Goal: Transaction & Acquisition: Book appointment/travel/reservation

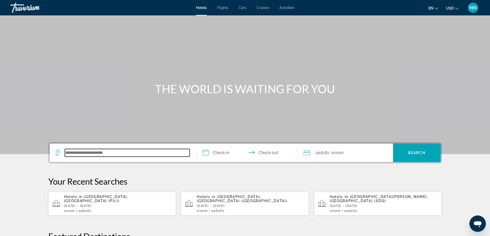
click at [129, 153] on input "Search hotel destination" at bounding box center [127, 153] width 125 height 8
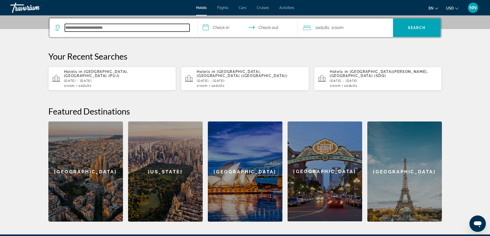
scroll to position [126, 0]
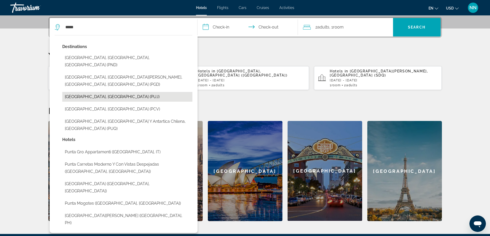
click at [107, 92] on button "[GEOGRAPHIC_DATA], [GEOGRAPHIC_DATA] (PUJ)" at bounding box center [127, 97] width 130 height 10
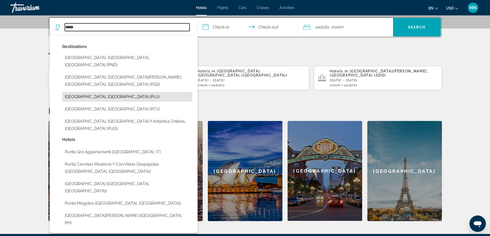
type input "**********"
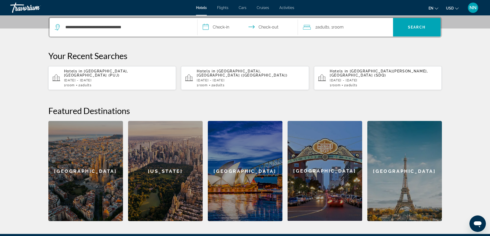
click at [207, 26] on input "**********" at bounding box center [248, 28] width 102 height 20
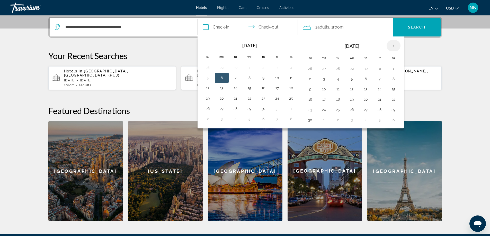
click at [393, 46] on th "Next month" at bounding box center [393, 45] width 14 height 11
click at [349, 77] on button "10" at bounding box center [351, 78] width 8 height 7
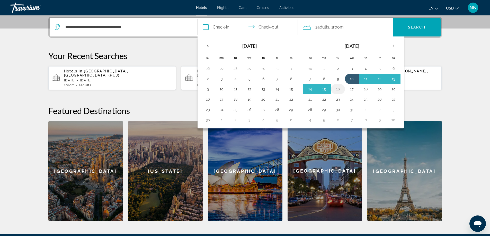
click at [339, 87] on button "16" at bounding box center [338, 89] width 8 height 7
type input "**********"
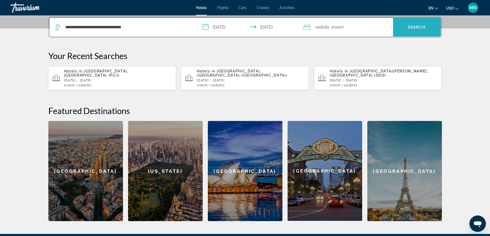
click at [400, 27] on span "Search" at bounding box center [417, 27] width 48 height 12
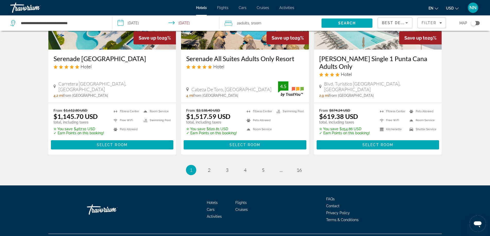
scroll to position [677, 0]
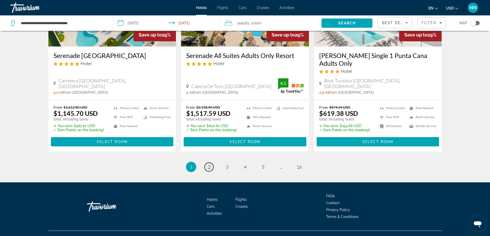
click at [209, 164] on span "2" at bounding box center [209, 167] width 3 height 6
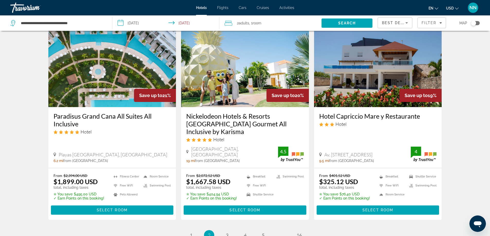
scroll to position [637, 0]
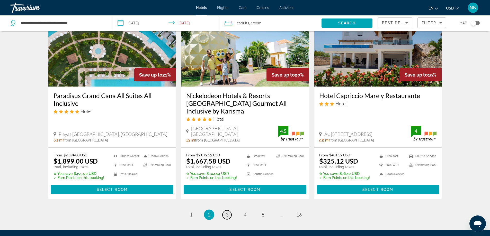
click at [225, 210] on link "page 3" at bounding box center [226, 214] width 9 height 9
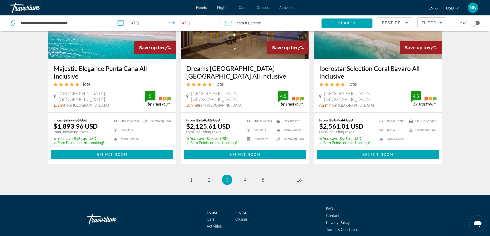
scroll to position [678, 0]
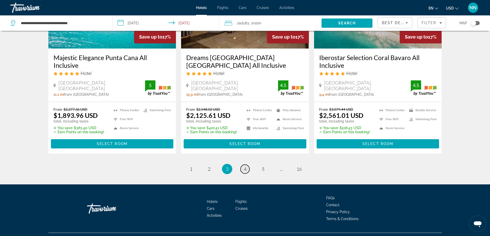
click at [244, 166] on span "4" at bounding box center [245, 169] width 3 height 6
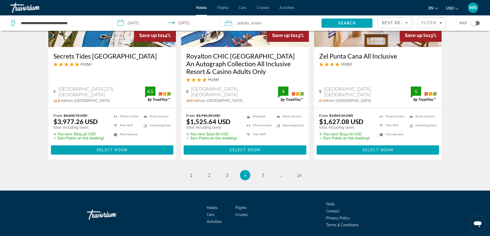
scroll to position [696, 0]
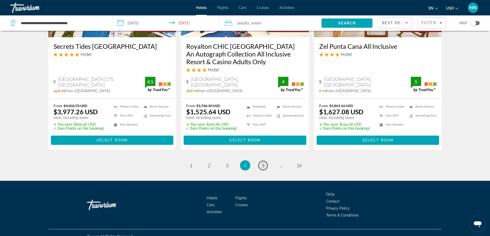
click at [262, 163] on span "5" at bounding box center [263, 166] width 3 height 6
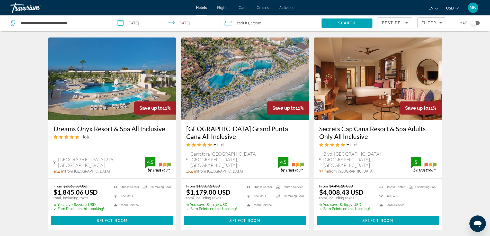
scroll to position [627, 0]
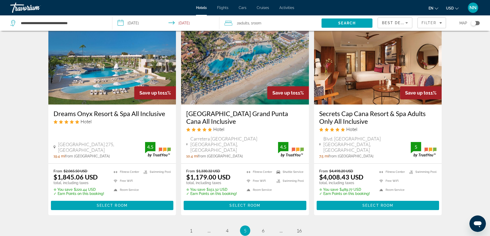
drag, startPoint x: 262, startPoint y: 213, endPoint x: 374, endPoint y: 205, distance: 111.8
click at [263, 226] on link "page 6" at bounding box center [262, 230] width 9 height 9
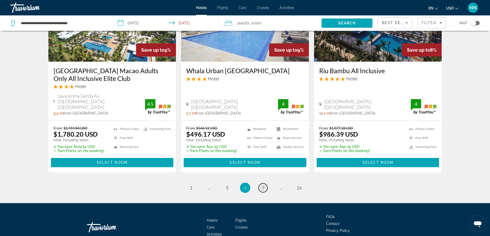
scroll to position [686, 0]
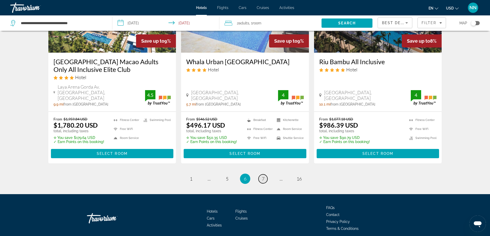
click at [263, 174] on link "page 7" at bounding box center [262, 178] width 9 height 9
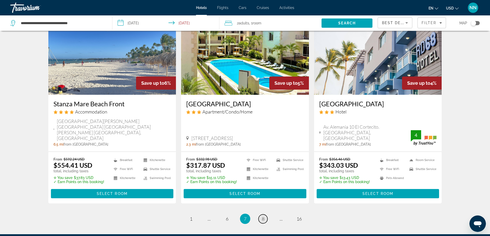
scroll to position [648, 0]
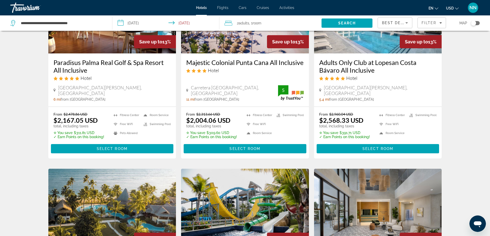
scroll to position [31, 0]
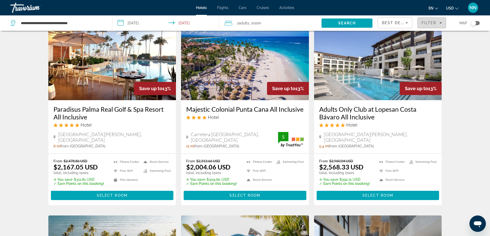
click at [421, 23] on span "Filters" at bounding box center [431, 23] width 28 height 12
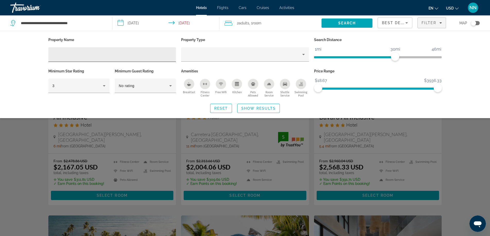
click at [86, 50] on div "Hotel Filters" at bounding box center [111, 54] width 119 height 15
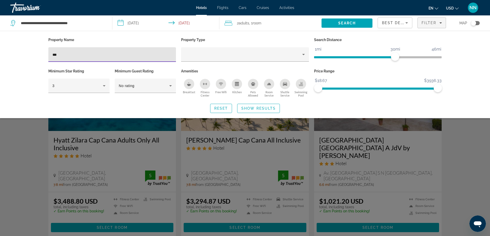
click at [111, 55] on input "***" at bounding box center [111, 55] width 119 height 6
type input "***"
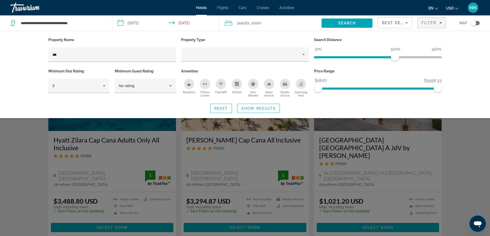
click at [85, 157] on div "Search widget" at bounding box center [245, 156] width 490 height 159
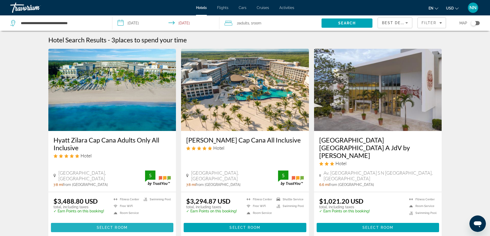
click at [84, 222] on span "Main content" at bounding box center [112, 228] width 123 height 12
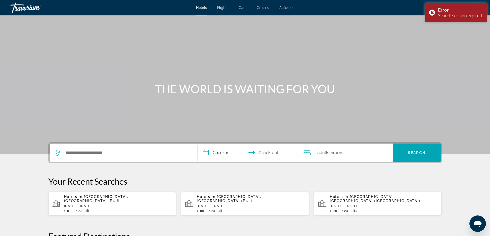
click at [102, 147] on div "Search widget" at bounding box center [123, 153] width 137 height 19
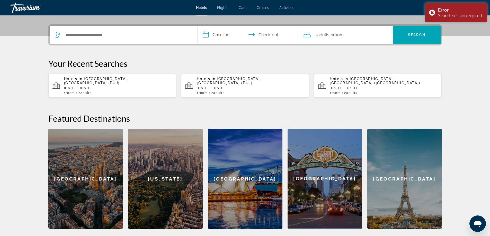
scroll to position [126, 0]
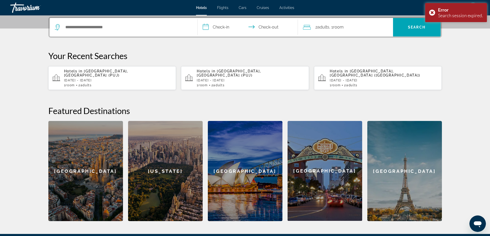
click at [95, 31] on div "Search widget" at bounding box center [123, 27] width 137 height 19
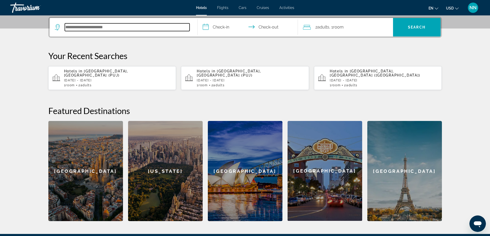
click at [118, 27] on input "Search hotel destination" at bounding box center [127, 27] width 125 height 8
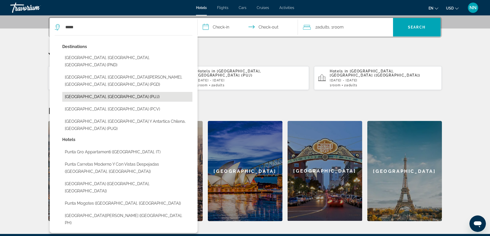
click at [105, 92] on button "[GEOGRAPHIC_DATA], [GEOGRAPHIC_DATA] (PUJ)" at bounding box center [127, 97] width 130 height 10
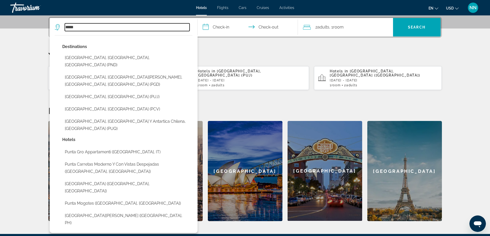
type input "**********"
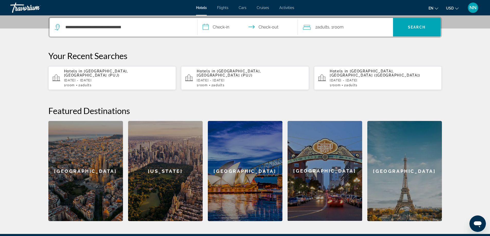
click at [204, 30] on input "**********" at bounding box center [248, 28] width 102 height 20
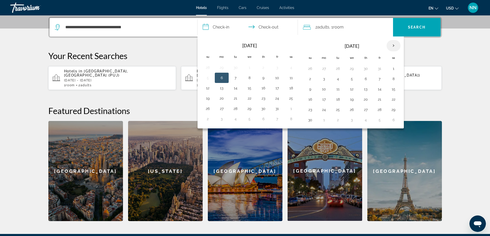
click at [391, 47] on th "Next month" at bounding box center [393, 45] width 14 height 11
click at [352, 82] on button "10" at bounding box center [351, 78] width 8 height 7
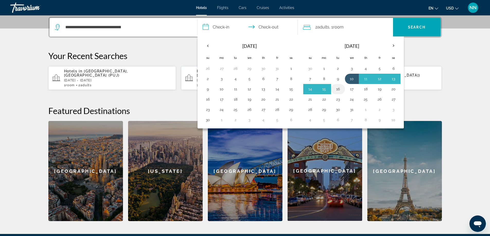
click at [339, 89] on button "16" at bounding box center [338, 89] width 8 height 7
type input "**********"
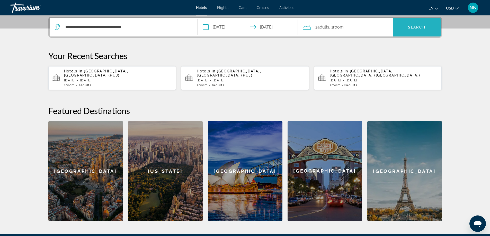
click at [412, 24] on span "Search" at bounding box center [417, 27] width 48 height 12
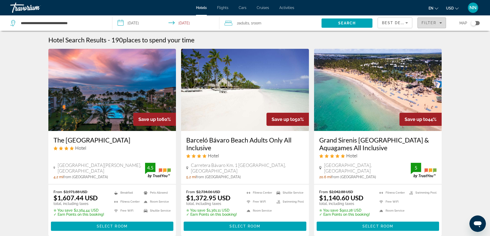
click at [441, 21] on div "Filter" at bounding box center [431, 23] width 20 height 4
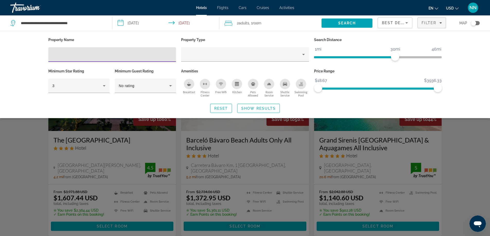
drag, startPoint x: 118, startPoint y: 54, endPoint x: 116, endPoint y: 50, distance: 4.6
click at [118, 54] on input "Hotel Filters" at bounding box center [111, 55] width 119 height 6
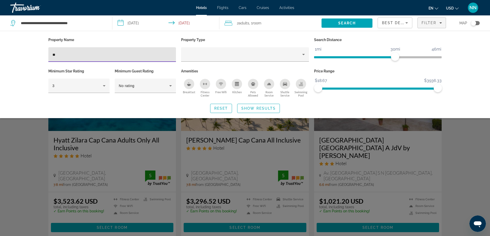
type input "**"
click at [96, 149] on div "Search widget" at bounding box center [245, 156] width 490 height 159
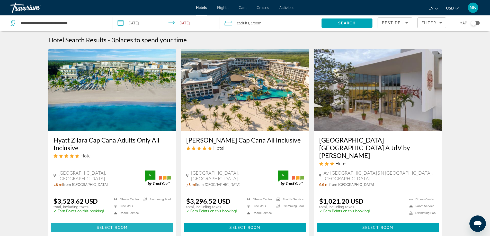
click at [94, 223] on span "Main content" at bounding box center [112, 228] width 123 height 12
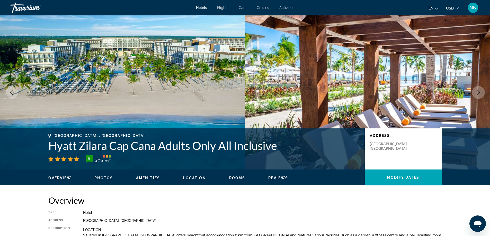
click at [187, 107] on img "Main content" at bounding box center [122, 92] width 245 height 154
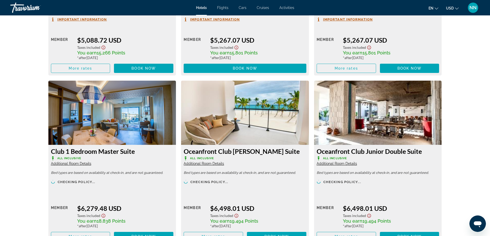
scroll to position [1202, 0]
